Goal: Task Accomplishment & Management: Manage account settings

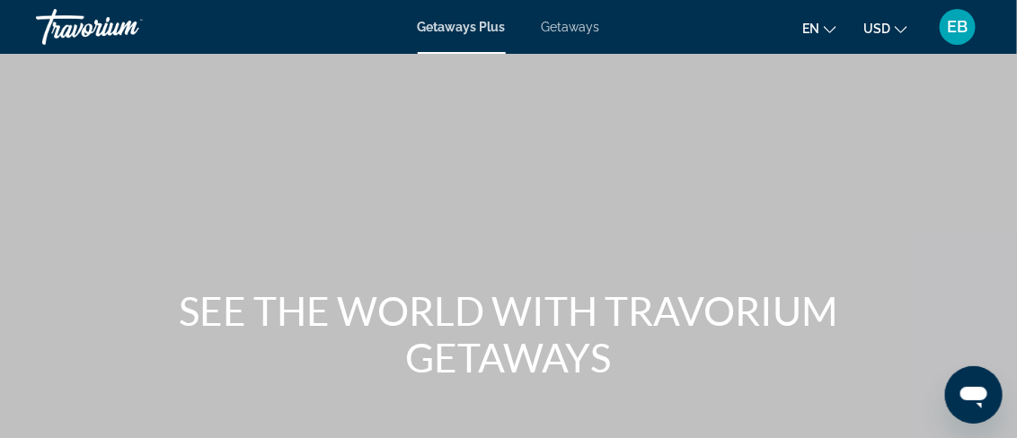
click at [833, 24] on icon "Change language" at bounding box center [830, 29] width 13 height 13
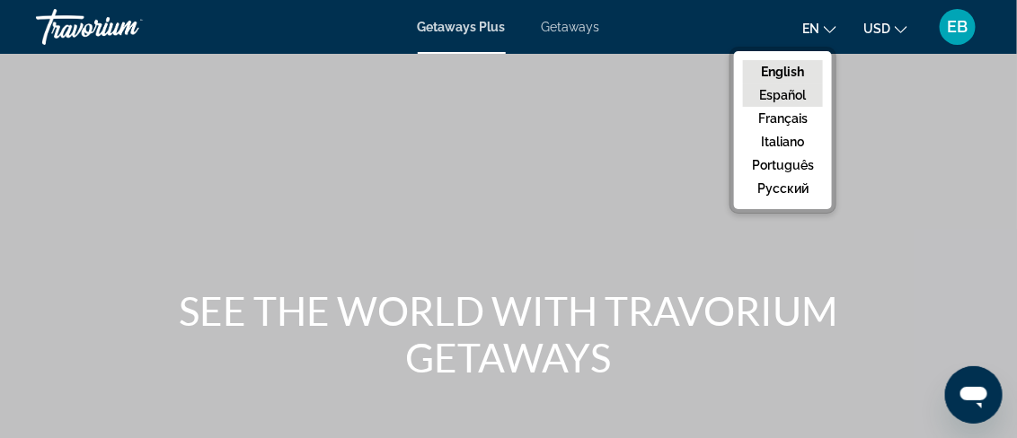
click at [793, 88] on button "Español" at bounding box center [783, 95] width 80 height 23
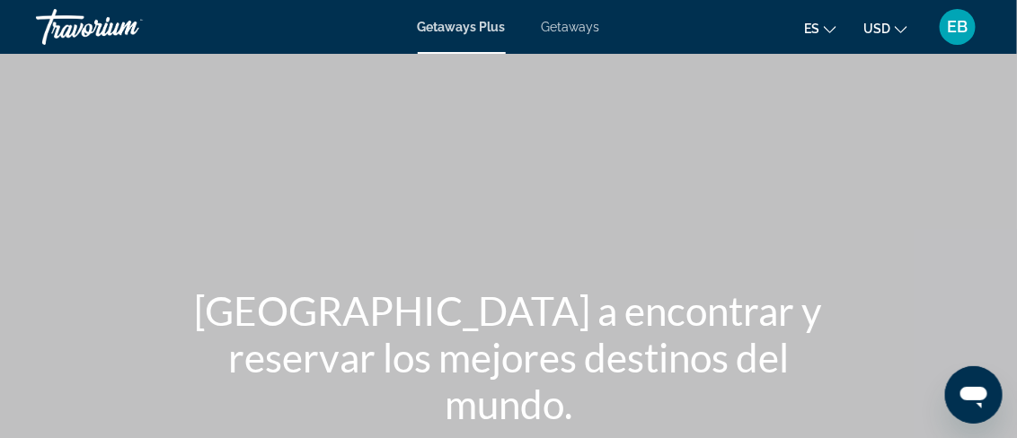
click at [952, 28] on span "EB" at bounding box center [958, 27] width 21 height 18
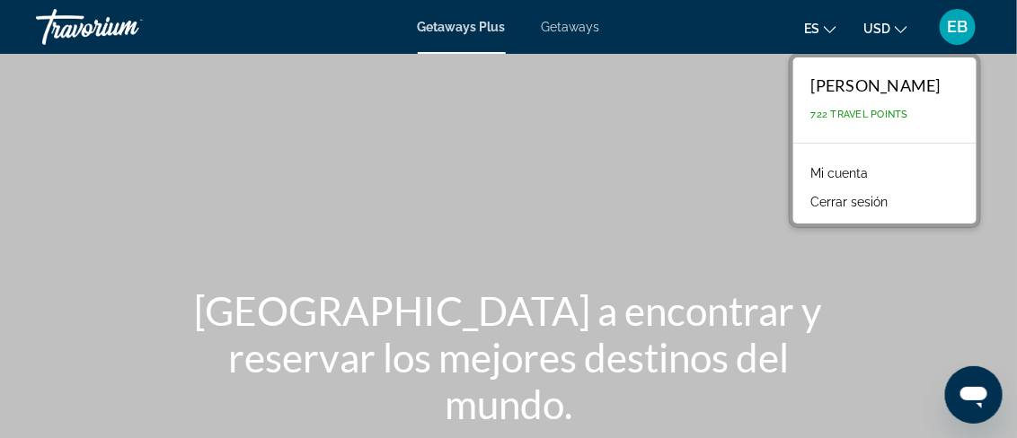
click at [860, 169] on link "Mi cuenta" at bounding box center [839, 173] width 75 height 23
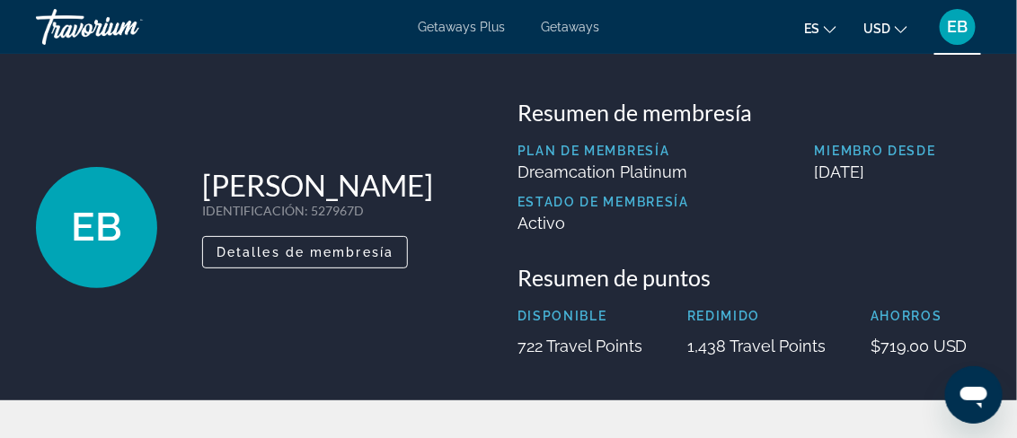
scroll to position [384, 0]
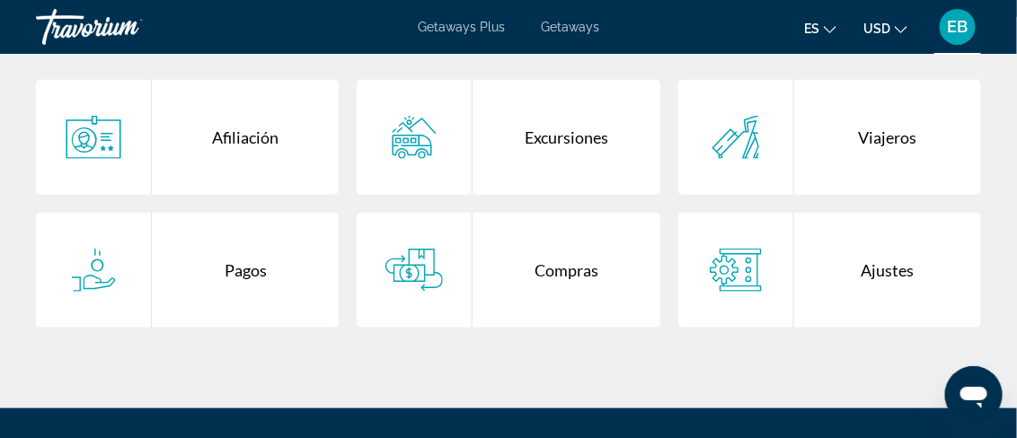
click at [419, 133] on icon "Main content" at bounding box center [413, 137] width 57 height 43
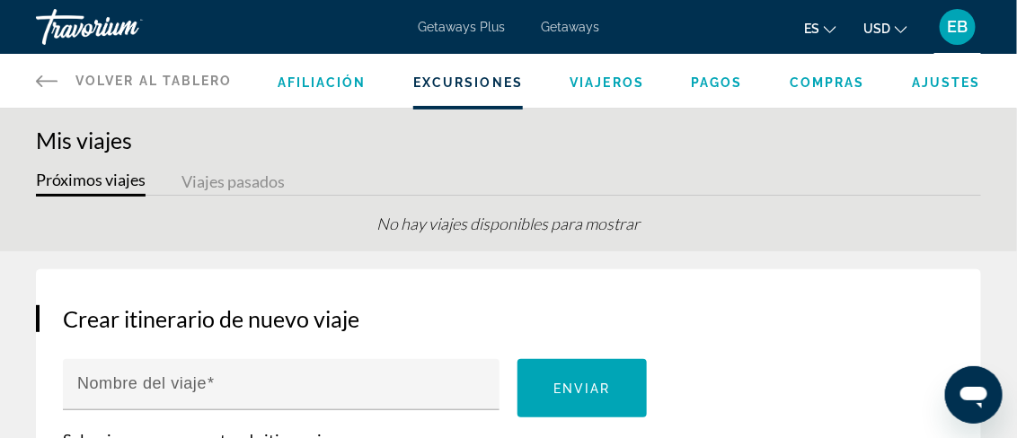
scroll to position [384, 0]
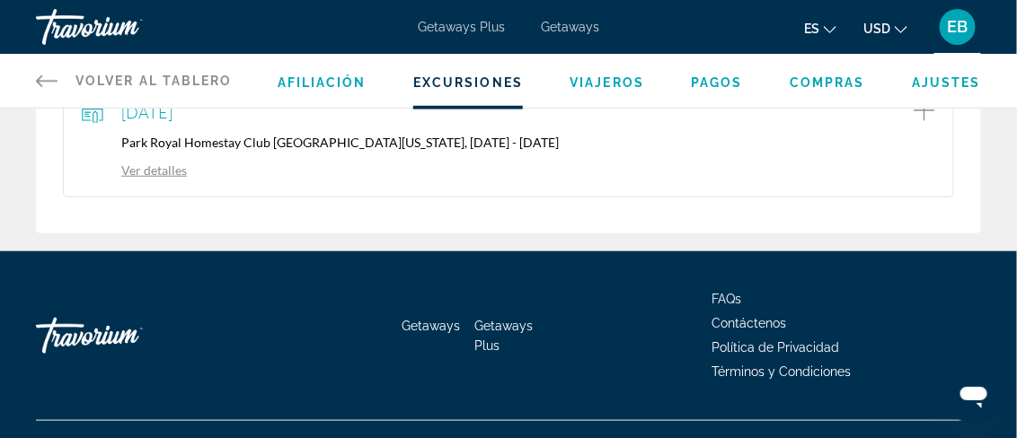
click at [822, 81] on span "Compras" at bounding box center [827, 82] width 75 height 14
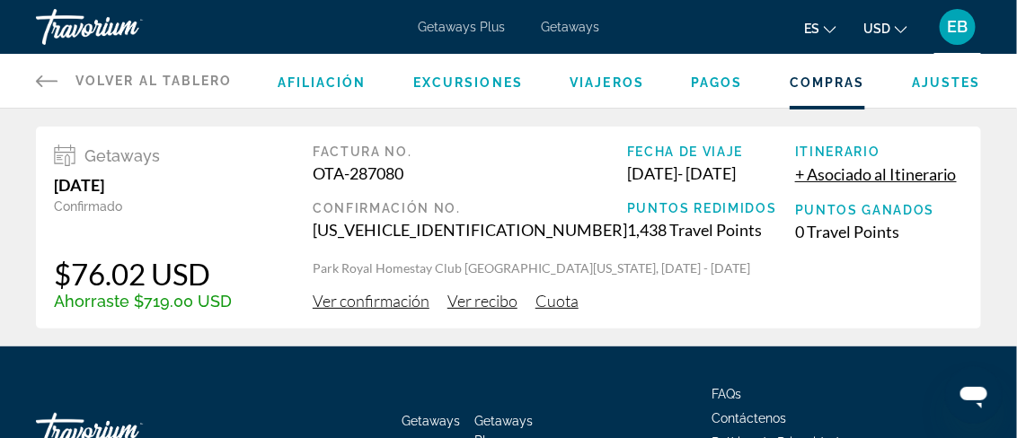
click at [377, 296] on span "Ver confirmación" at bounding box center [371, 301] width 117 height 20
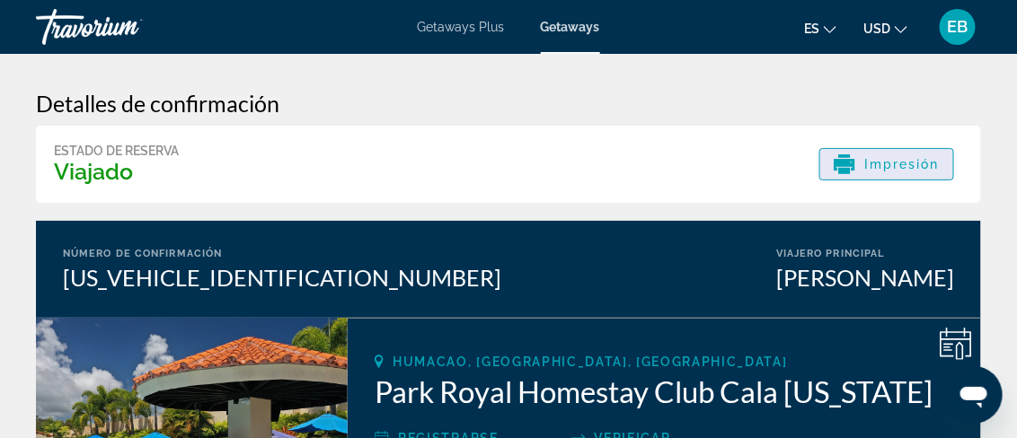
click at [895, 170] on span "Impresión" at bounding box center [901, 164] width 75 height 14
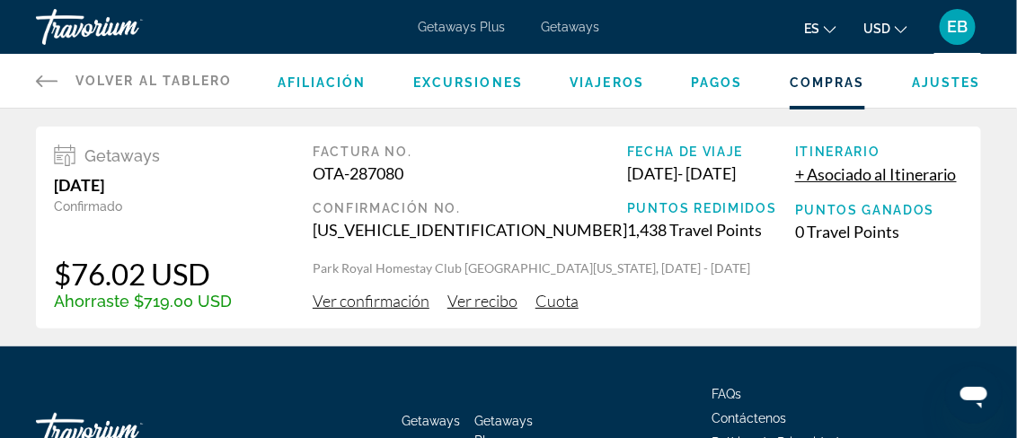
click at [473, 298] on span "Ver recibo" at bounding box center [482, 301] width 70 height 20
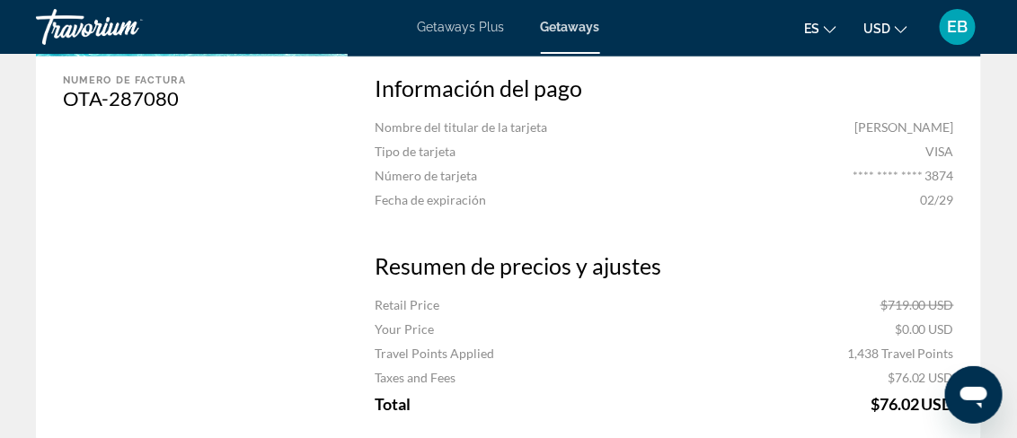
scroll to position [525, 0]
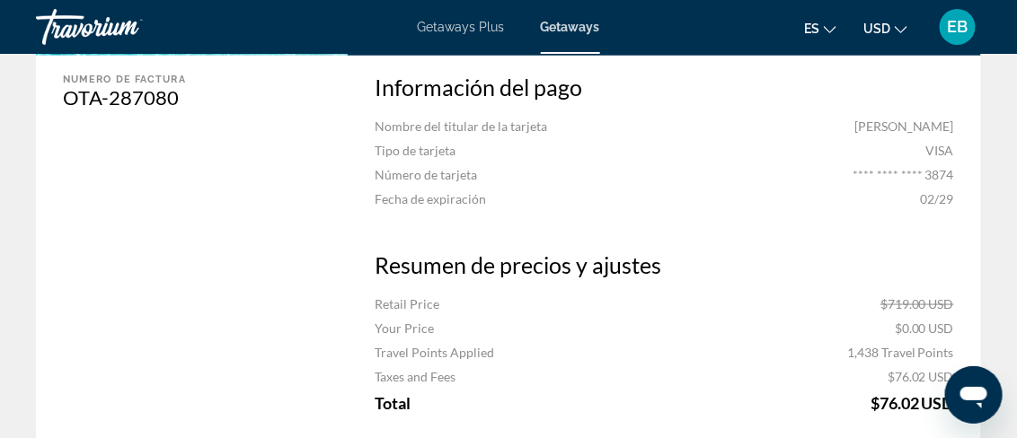
click at [2, 305] on div "Recibo Estado de reserva Viajado Impresión Número de confirmación [US_VEHICLE_I…" at bounding box center [508, 2] width 1017 height 947
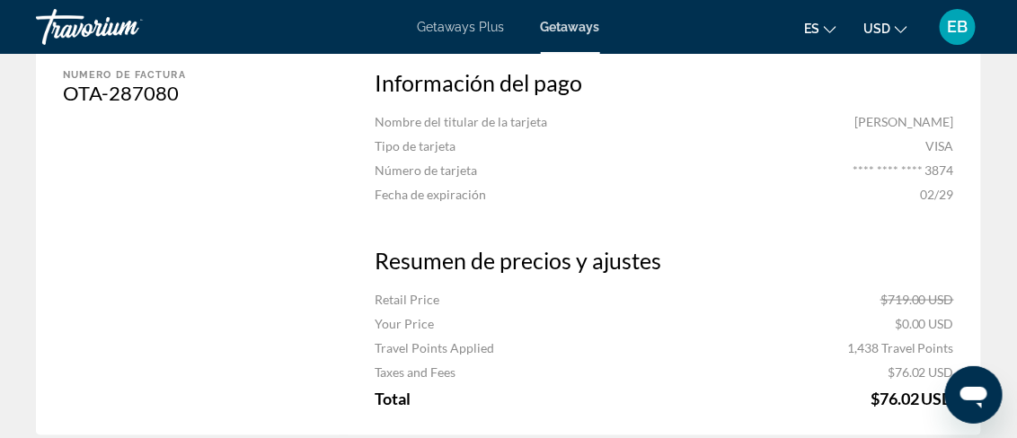
scroll to position [530, 0]
